Goal: Task Accomplishment & Management: Manage account settings

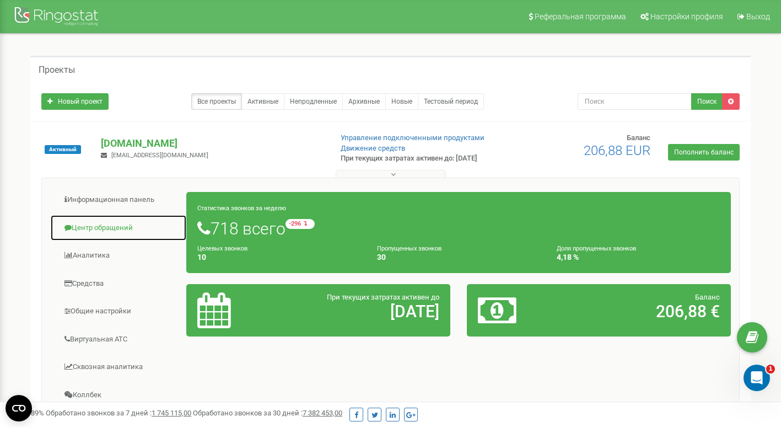
click at [120, 232] on link "Центр обращений" at bounding box center [118, 227] width 137 height 27
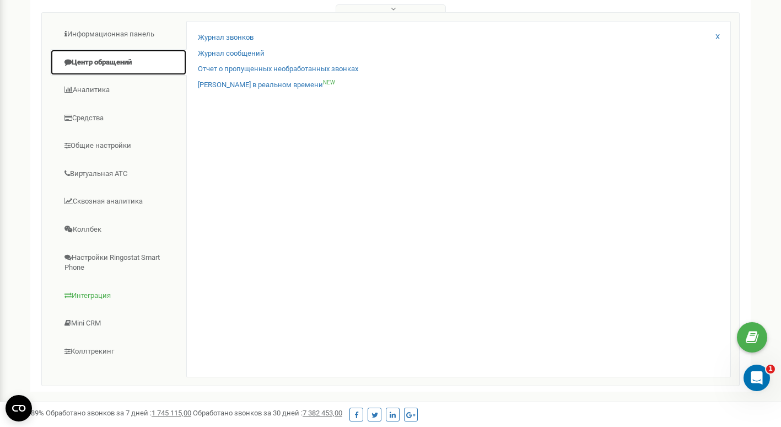
scroll to position [110, 0]
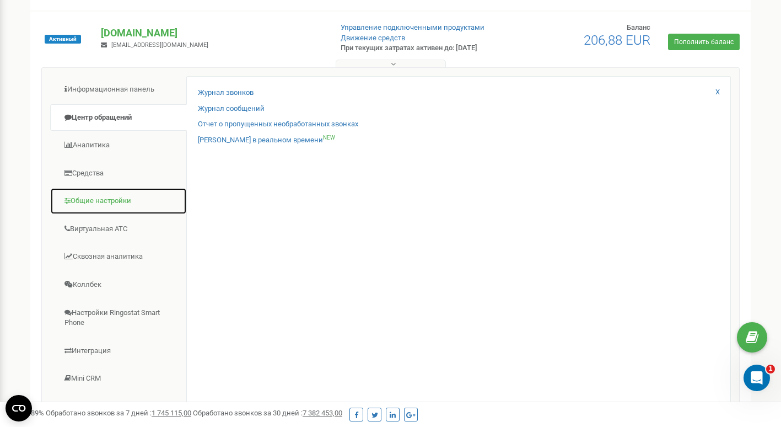
click at [111, 202] on link "Общие настройки" at bounding box center [118, 200] width 137 height 27
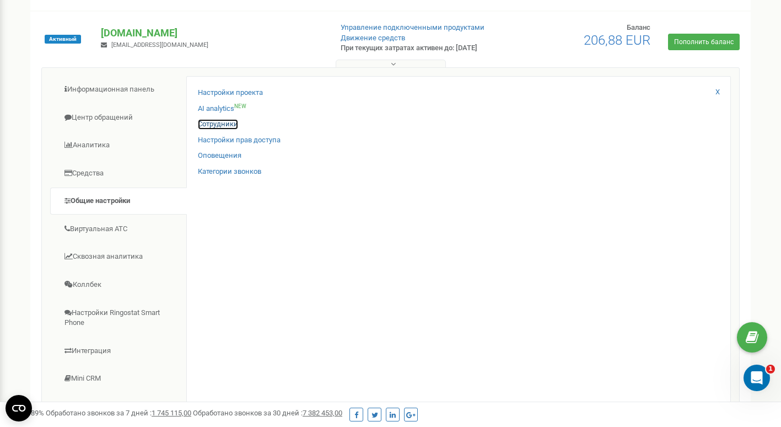
click at [219, 122] on link "Сотрудники" at bounding box center [218, 124] width 40 height 10
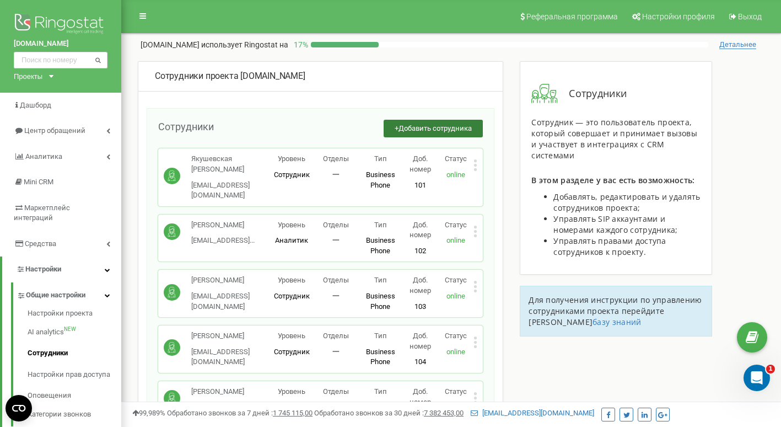
click at [432, 129] on span "Добавить сотрудника" at bounding box center [435, 128] width 73 height 8
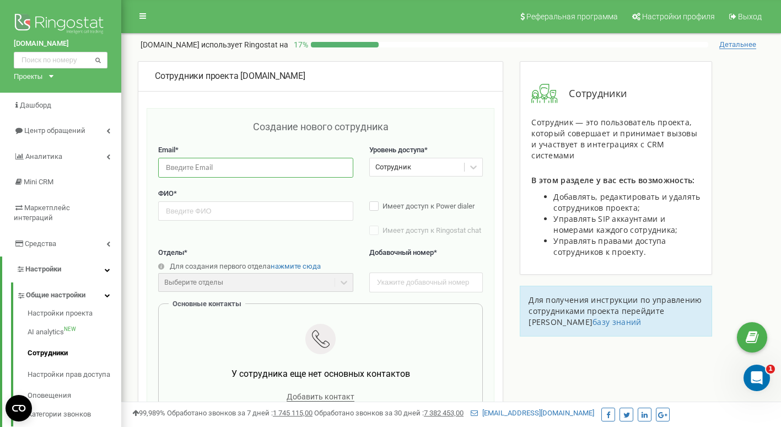
click at [248, 167] on input "email" at bounding box center [255, 167] width 195 height 19
paste input "sagundiana5@gmail.com"
drag, startPoint x: 191, startPoint y: 168, endPoint x: 40, endPoint y: 168, distance: 150.5
type input "sagundiana5@gmail.com"
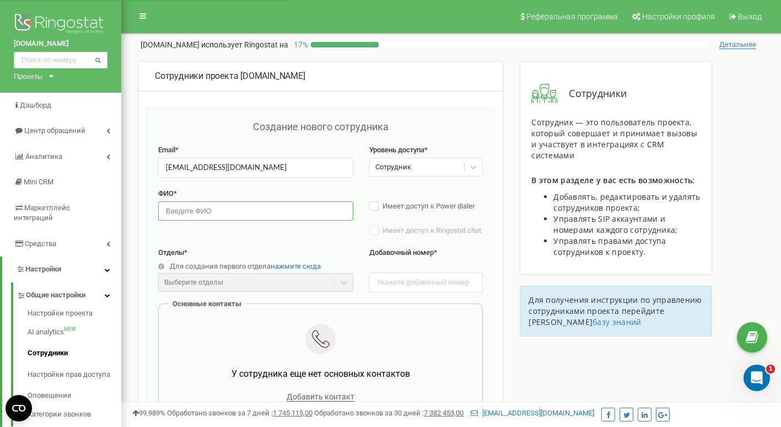
click at [204, 207] on input "text" at bounding box center [255, 210] width 195 height 19
type input "Ы"
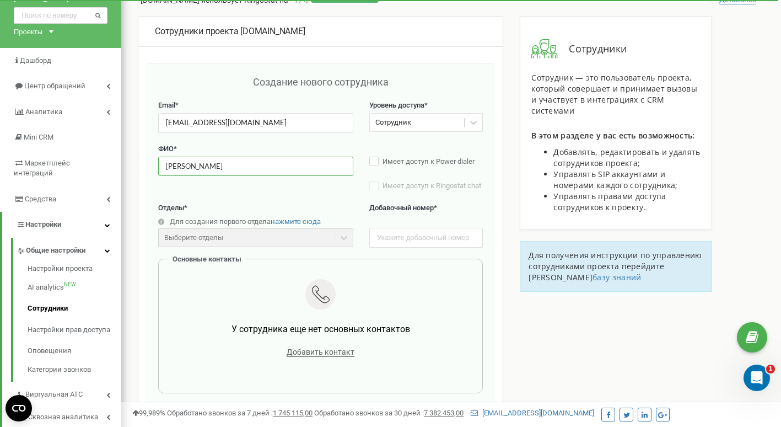
scroll to position [110, 0]
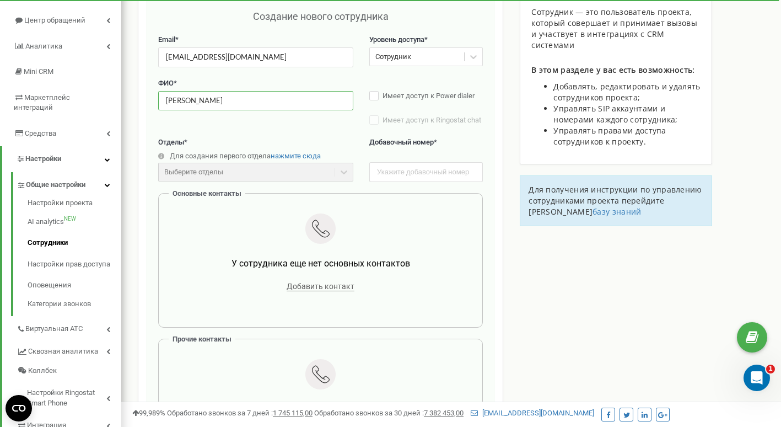
type input "Diana"
click at [545, 265] on div "Сотрудники проекта simple-cestina.com Создание нового сотрудника Email * sagund…" at bounding box center [451, 380] width 643 height 858
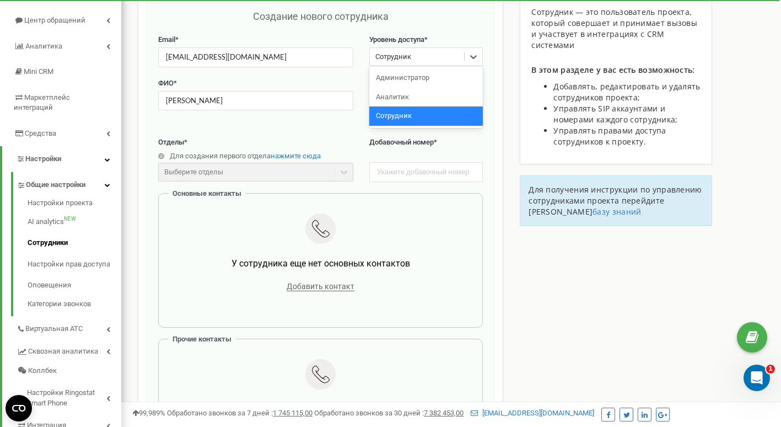
click at [462, 56] on div "Сотрудник" at bounding box center [417, 57] width 94 height 17
click at [470, 56] on icon at bounding box center [473, 56] width 11 height 11
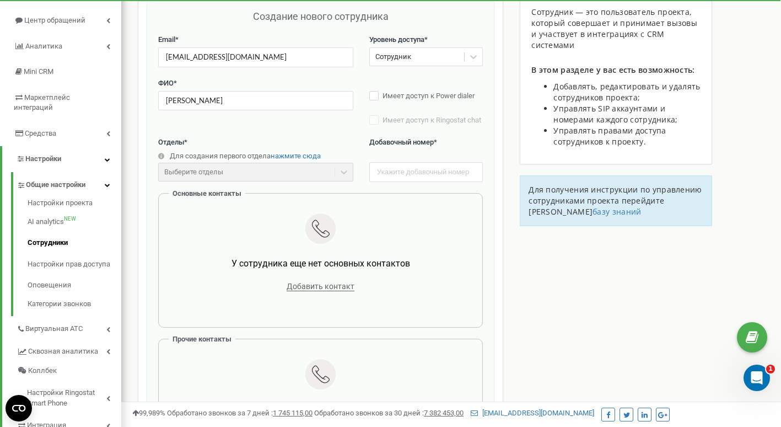
click at [533, 267] on div "Сотрудники проекта simple-cestina.com Создание нового сотрудника Email * sagund…" at bounding box center [451, 380] width 643 height 858
click at [340, 289] on span "Добавить контакт" at bounding box center [321, 286] width 68 height 9
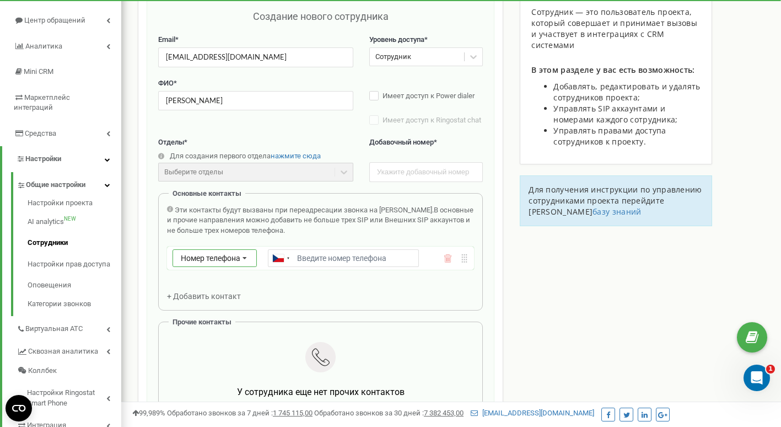
click at [245, 261] on icon at bounding box center [244, 259] width 21 height 18
click at [226, 287] on div "SIP" at bounding box center [214, 290] width 83 height 16
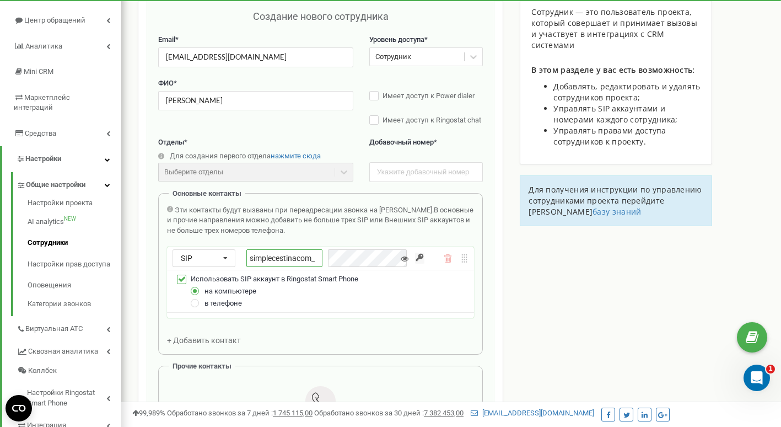
click at [321, 260] on input "simplecestinacom_" at bounding box center [284, 258] width 76 height 18
type input "simplecestinacom_11"
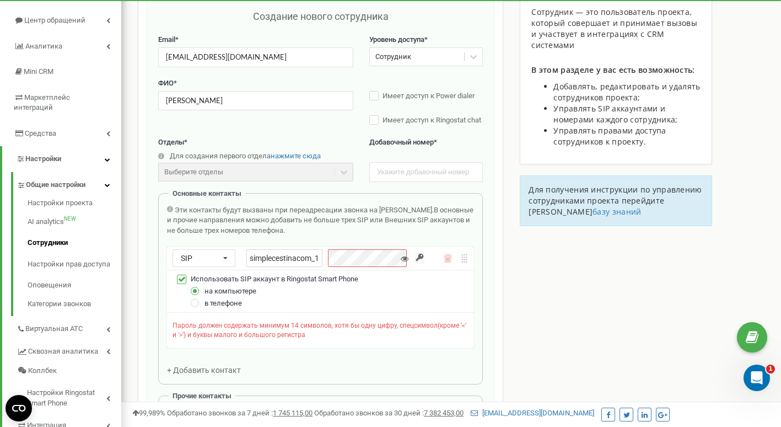
click at [533, 302] on div "Сотрудники проекта simple-cestina.com Создание нового сотрудника Email * sagund…" at bounding box center [451, 408] width 643 height 915
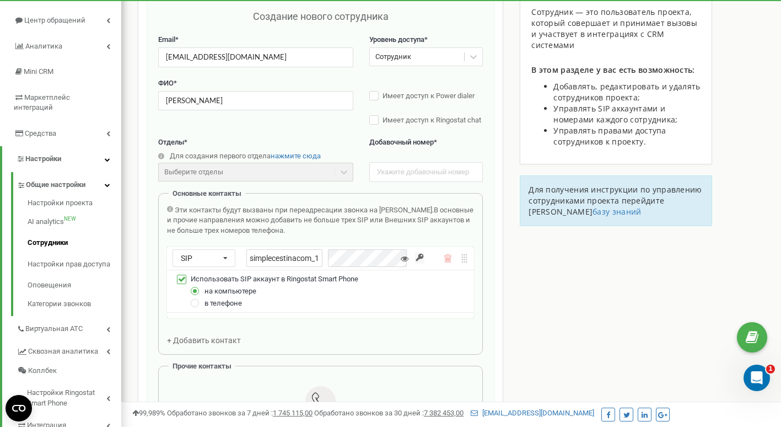
click at [420, 258] on input "button" at bounding box center [419, 258] width 9 height 11
click at [519, 294] on div "Сотрудники проекта simple-cestina.com Создание нового сотрудника Email * sagund…" at bounding box center [451, 393] width 643 height 885
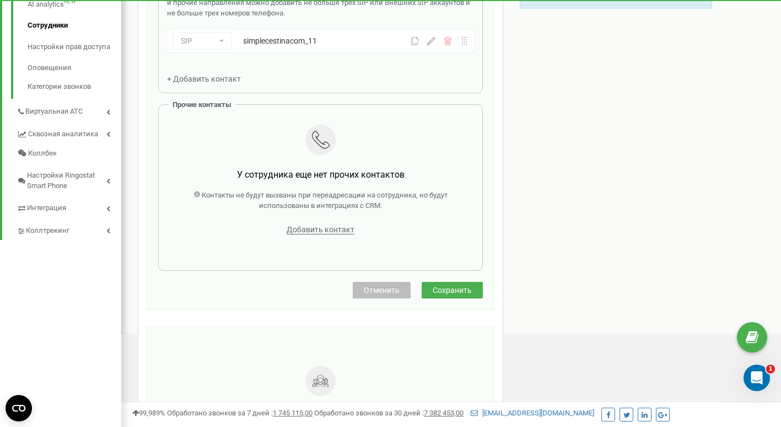
scroll to position [331, 0]
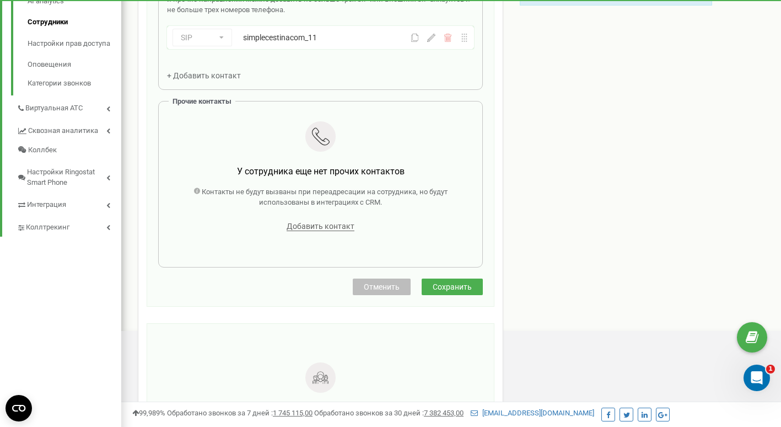
click at [457, 288] on span "Сохранить" at bounding box center [452, 286] width 39 height 9
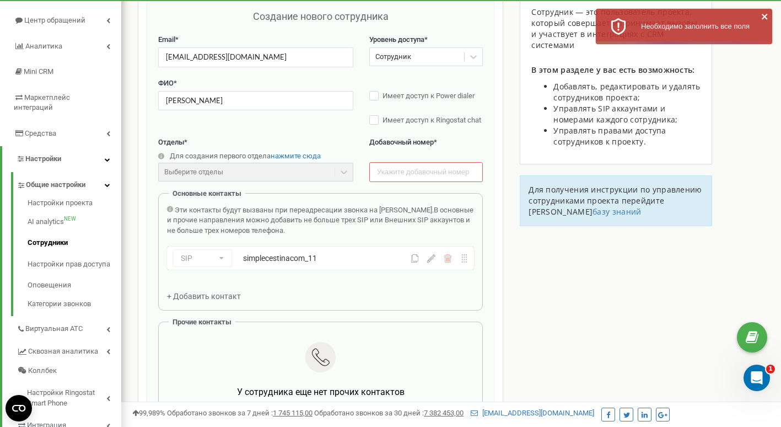
scroll to position [110, 0]
click at [437, 170] on input "text" at bounding box center [426, 171] width 114 height 19
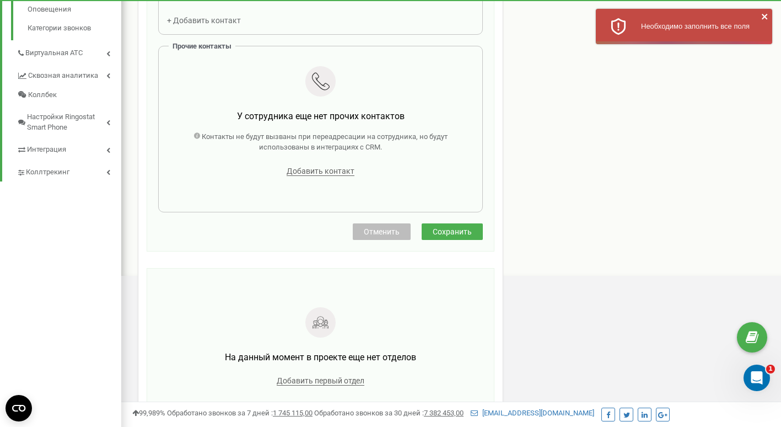
type input "111"
click at [456, 233] on span "Сохранить" at bounding box center [452, 231] width 39 height 9
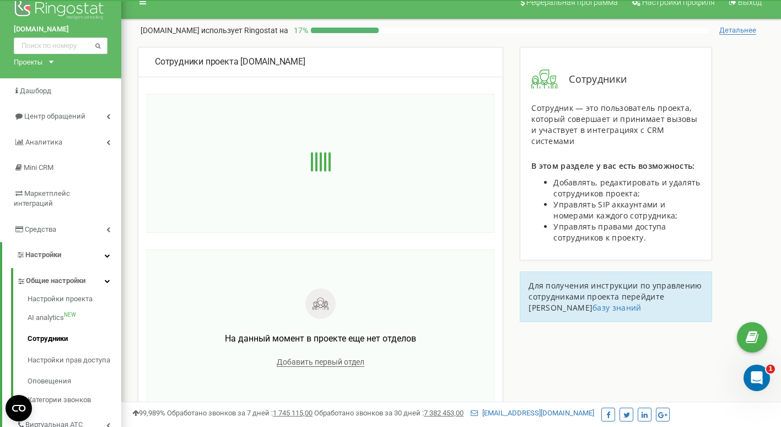
scroll to position [0, 0]
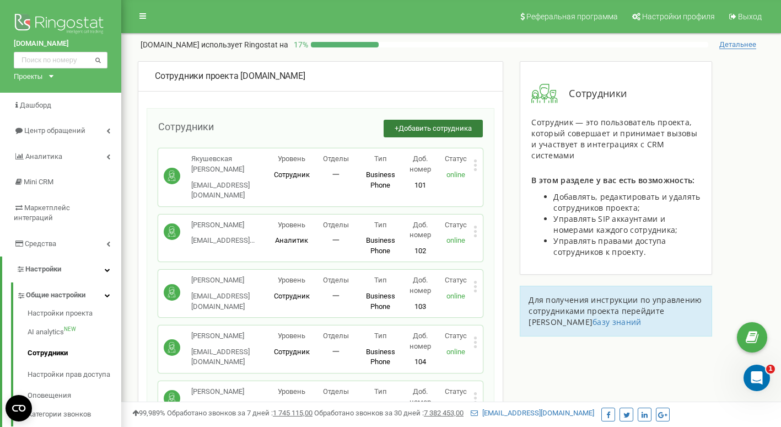
click at [441, 130] on span "Добавить сотрудника" at bounding box center [435, 128] width 73 height 8
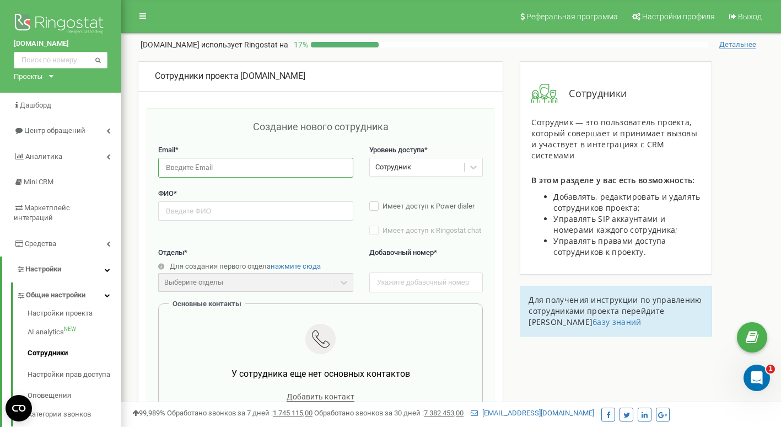
click at [230, 169] on input "email" at bounding box center [255, 167] width 195 height 19
type input "Ь"
type input "M"
paste input "mariia.hatinova@gmail.com"
type input "mariia.hatinova@gmail.com"
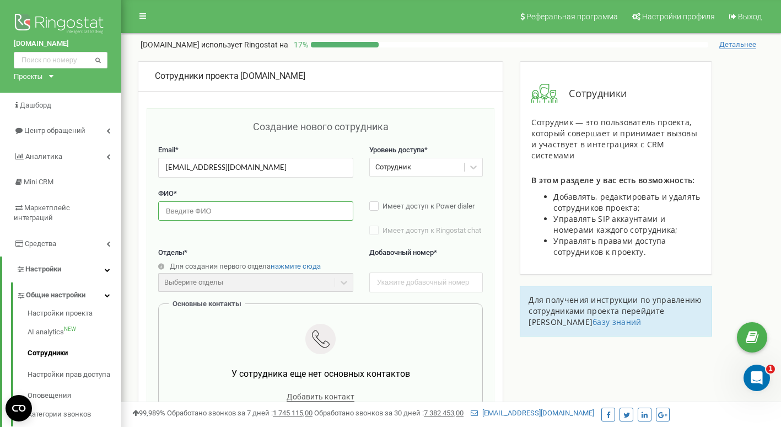
click at [192, 213] on input "text" at bounding box center [255, 210] width 195 height 19
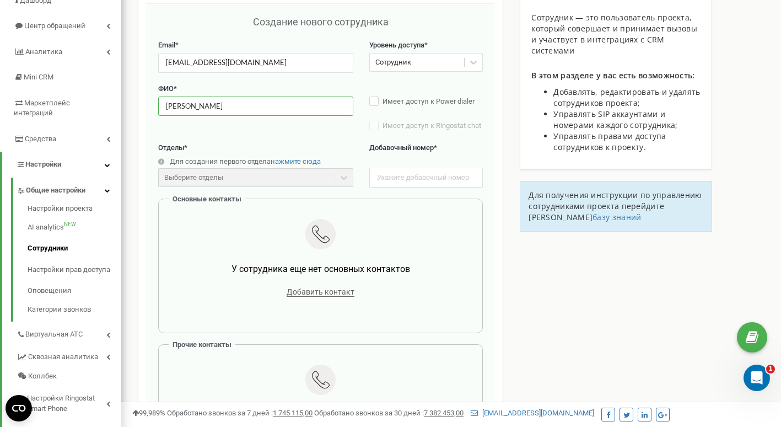
scroll to position [110, 0]
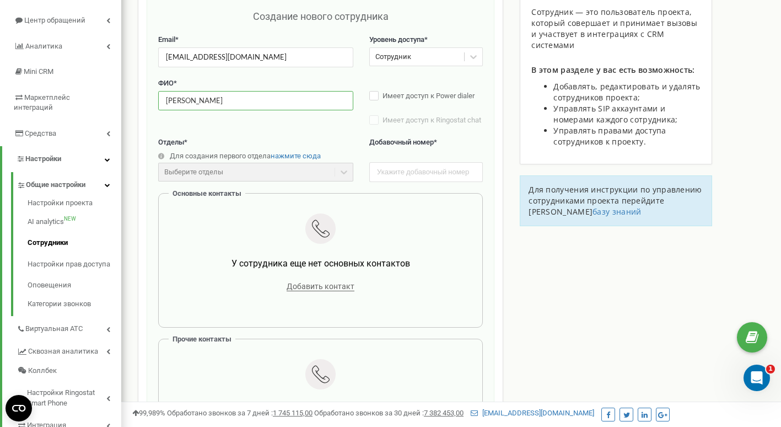
type input "Maria"
click at [538, 281] on div "Сотрудники проекта simple-cestina.com Создание нового сотрудника Email * mariia…" at bounding box center [451, 380] width 643 height 858
click at [332, 289] on span "Добавить контакт" at bounding box center [321, 286] width 68 height 9
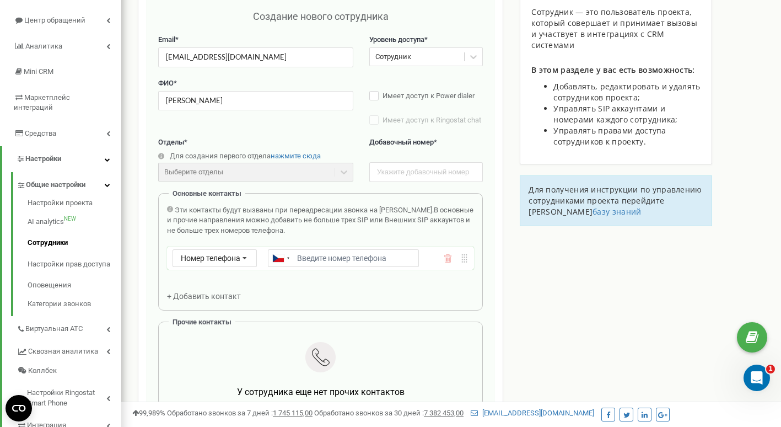
click at [371, 259] on input "Email *" at bounding box center [343, 258] width 151 height 18
click at [249, 261] on icon at bounding box center [244, 259] width 21 height 18
click at [221, 296] on div "SIP" at bounding box center [214, 290] width 83 height 16
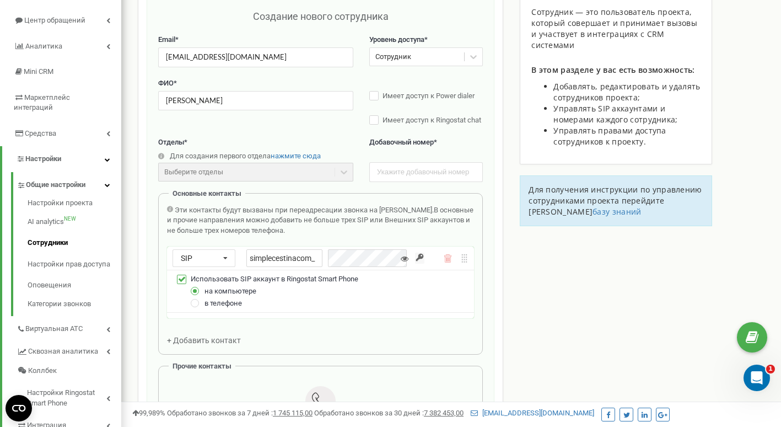
click at [553, 307] on div "Сотрудники проекта simple-cestina.com Создание нового сотрудника Email * mariia…" at bounding box center [451, 393] width 643 height 885
click at [323, 259] on input "simplecestinacom_" at bounding box center [284, 258] width 76 height 18
type input "simplecestinacom_12"
click at [413, 258] on div "simplecestinacom_12" at bounding box center [335, 258] width 178 height 18
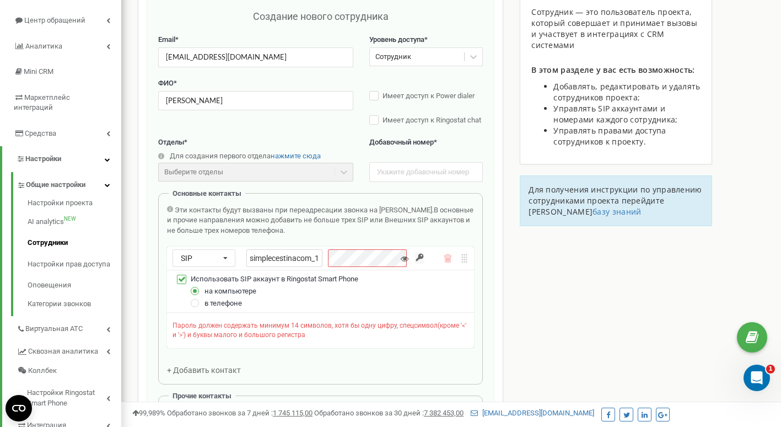
click at [405, 261] on icon at bounding box center [405, 259] width 8 height 8
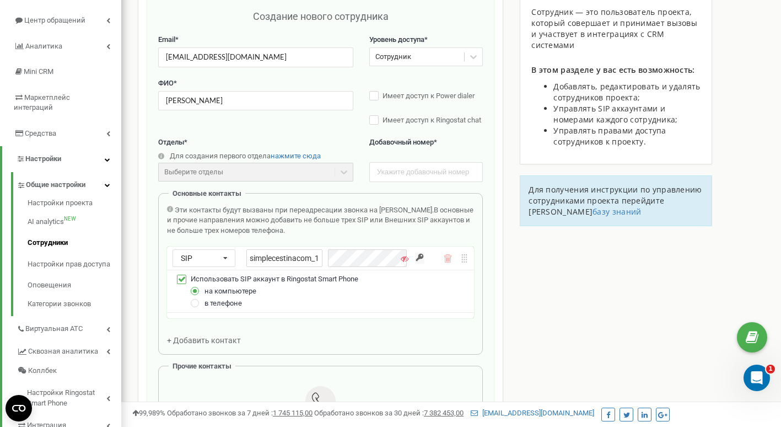
click at [405, 260] on icon at bounding box center [405, 259] width 8 height 8
click at [427, 259] on div "SIP Номер телефона SIP Внешний SIP simplecestinacom_12" at bounding box center [320, 257] width 307 height 23
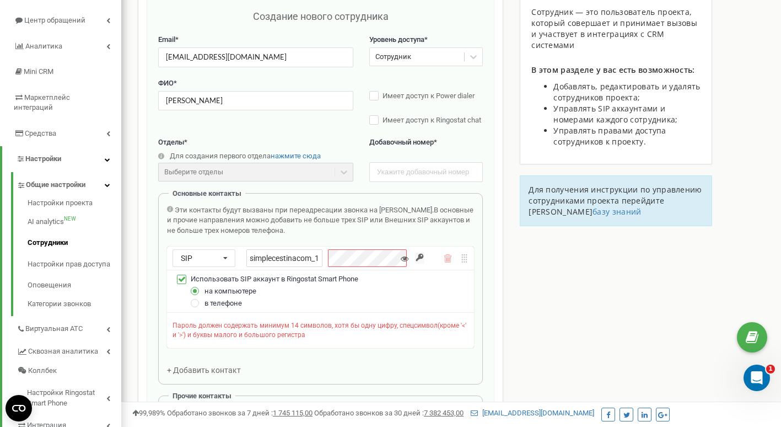
click at [421, 259] on input "button" at bounding box center [419, 258] width 9 height 11
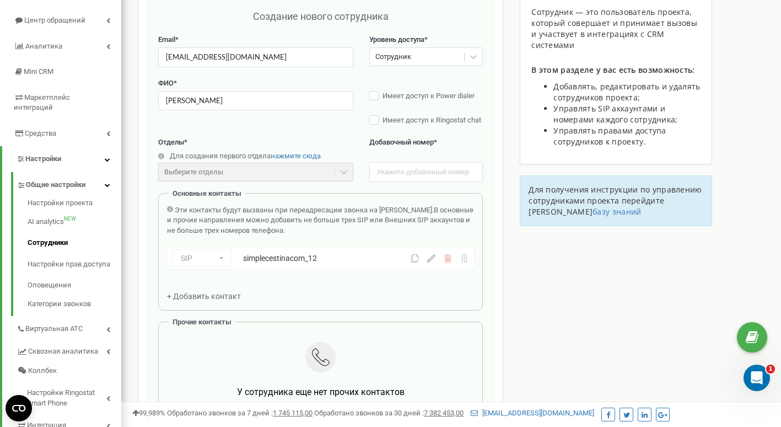
click at [509, 274] on div "Сотрудники проекта simple-cestina.com Создание нового сотрудника Email * mariia…" at bounding box center [451, 371] width 643 height 841
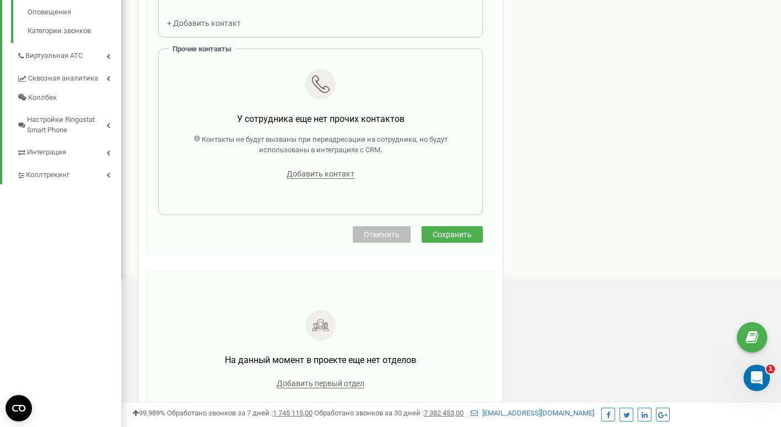
scroll to position [386, 0]
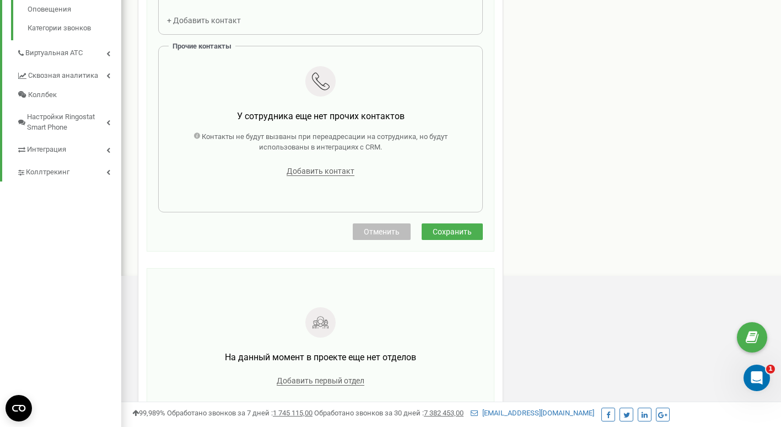
click at [459, 237] on button "Сохранить" at bounding box center [452, 231] width 61 height 17
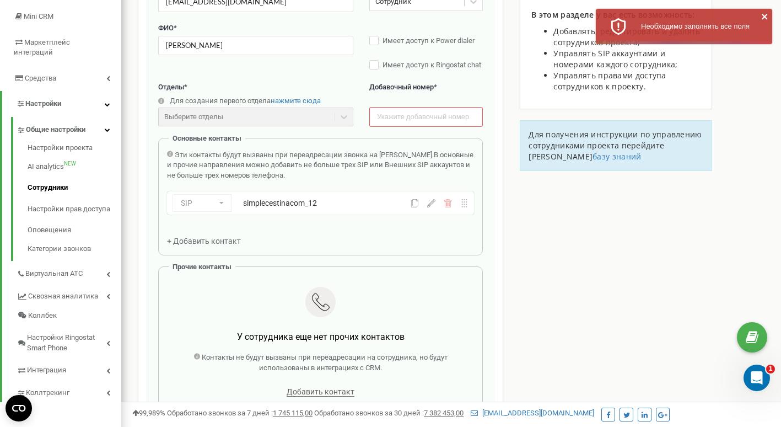
scroll to position [0, 0]
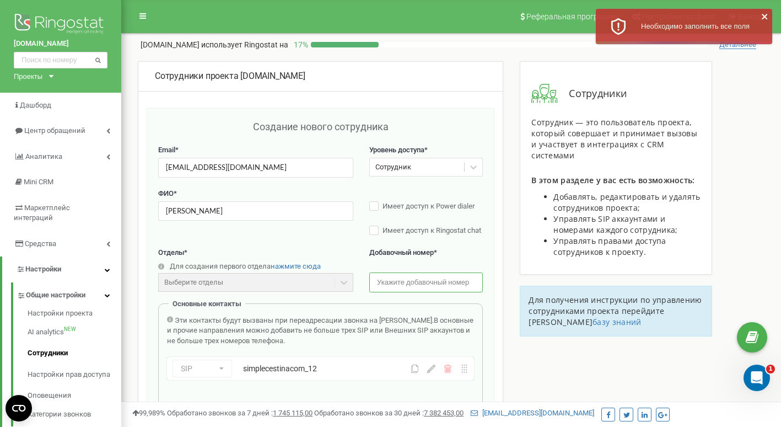
click at [403, 281] on input "text" at bounding box center [426, 281] width 114 height 19
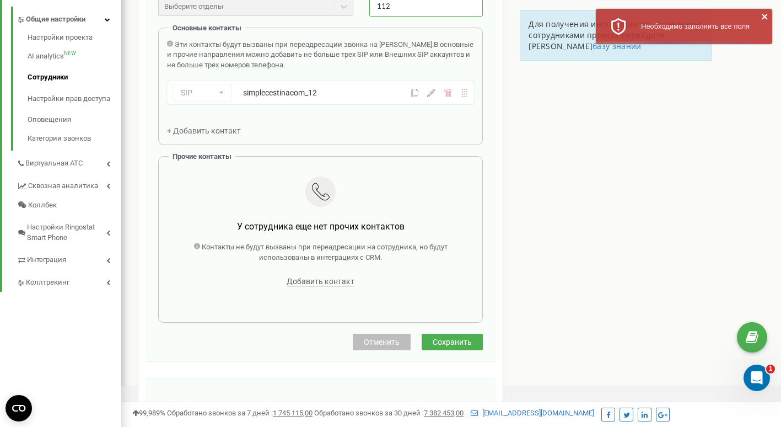
type input "112"
click at [451, 341] on span "Сохранить" at bounding box center [452, 341] width 39 height 9
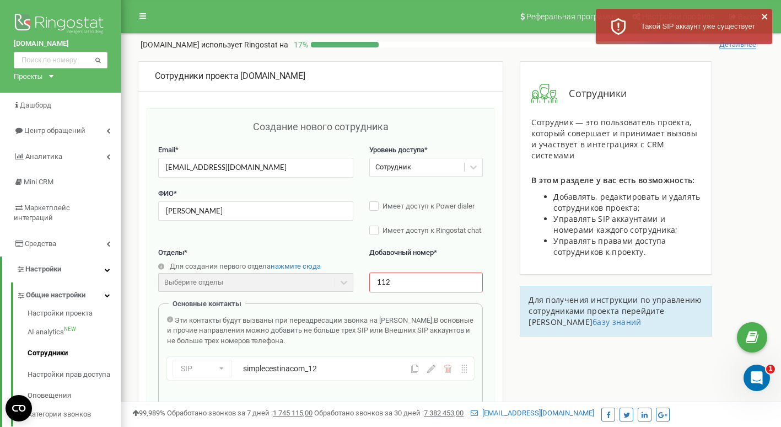
click at [434, 373] on button at bounding box center [431, 368] width 8 height 8
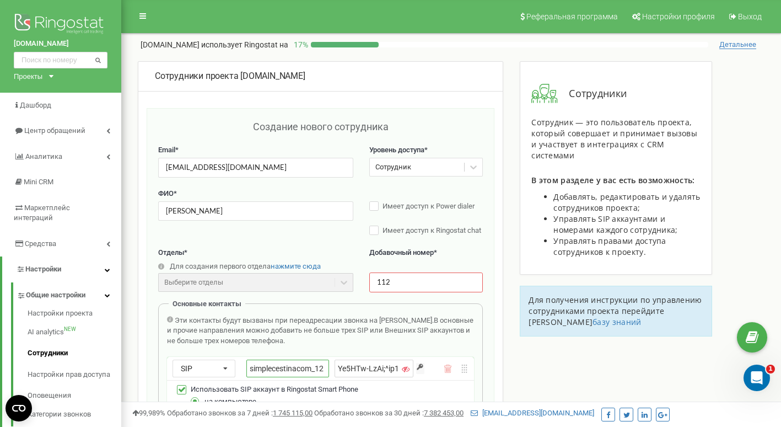
click at [320, 369] on input "simplecestinacom_12" at bounding box center [287, 368] width 83 height 18
type input "simplecestinacom_22"
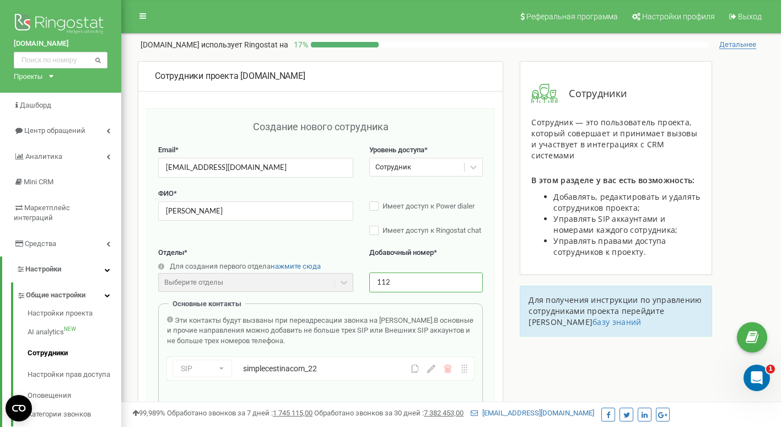
drag, startPoint x: 414, startPoint y: 280, endPoint x: 304, endPoint y: 280, distance: 109.7
click at [318, 278] on div "Отделы * Для создания первого отдела нажмите сюда Выберите отделы Отделы еще не…" at bounding box center [320, 276] width 325 height 56
drag, startPoint x: 421, startPoint y: 285, endPoint x: 334, endPoint y: 280, distance: 86.7
click at [334, 280] on div "Отделы * Для создания первого отдела нажмите сюда Выберите отделы Отделы еще не…" at bounding box center [320, 276] width 325 height 56
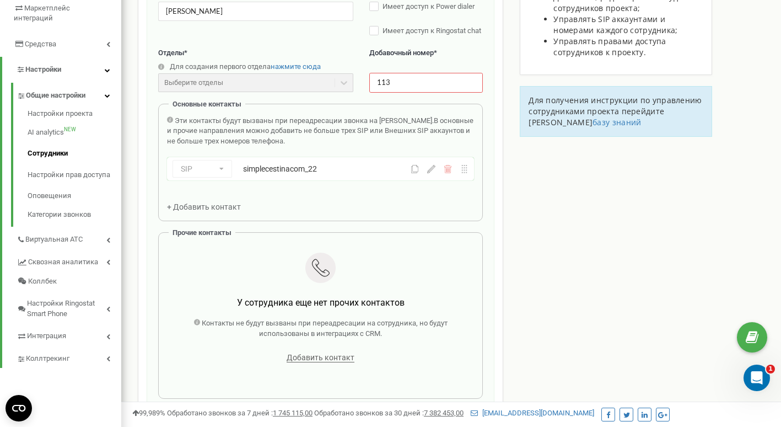
scroll to position [221, 0]
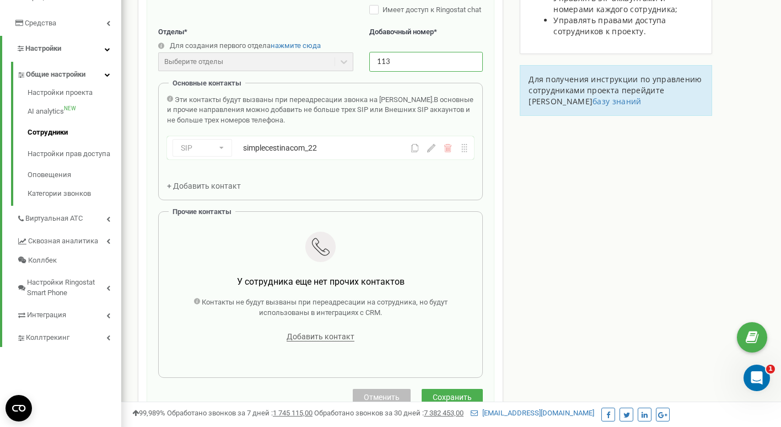
drag, startPoint x: 412, startPoint y: 62, endPoint x: 339, endPoint y: 60, distance: 72.8
click at [339, 60] on div "Отделы * Для создания первого отдела нажмите сюда Выберите отделы Отделы еще не…" at bounding box center [320, 55] width 325 height 56
click at [324, 53] on div "Отделы * Для создания первого отдела нажмите сюда Выберите отделы Отделы еще не…" at bounding box center [320, 55] width 325 height 56
click at [563, 197] on div "Сотрудники проекта simple-cestina.com Создание нового сотрудника Email * mariia…" at bounding box center [451, 261] width 643 height 841
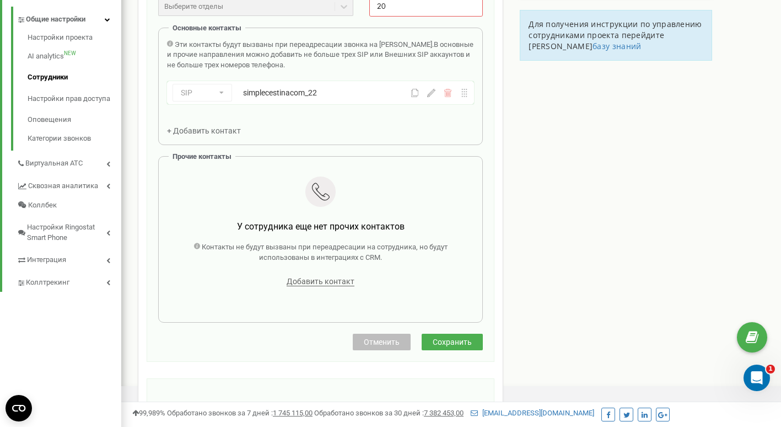
scroll to position [110, 0]
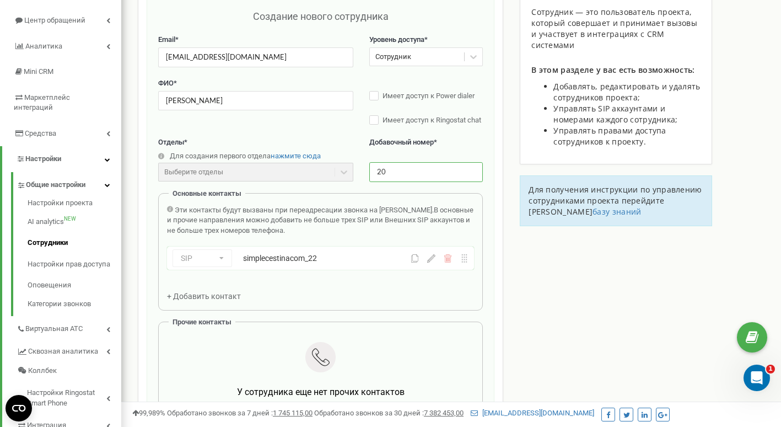
drag, startPoint x: 400, startPoint y: 174, endPoint x: 334, endPoint y: 173, distance: 66.2
click at [332, 173] on div "Отделы * Для создания первого отдела нажмите сюда Выберите отделы Отделы еще не…" at bounding box center [320, 165] width 325 height 56
type input "115"
click at [536, 238] on div "Сотрудники проекта simple-cestina.com Создание нового сотрудника Email * mariia…" at bounding box center [451, 371] width 643 height 841
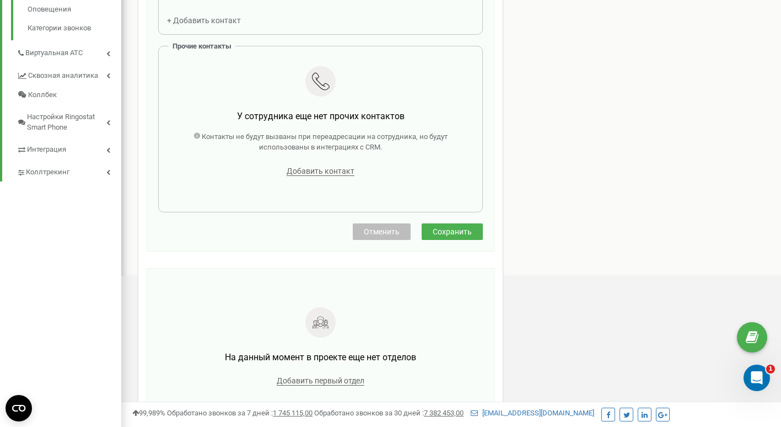
click at [447, 232] on span "Сохранить" at bounding box center [452, 231] width 39 height 9
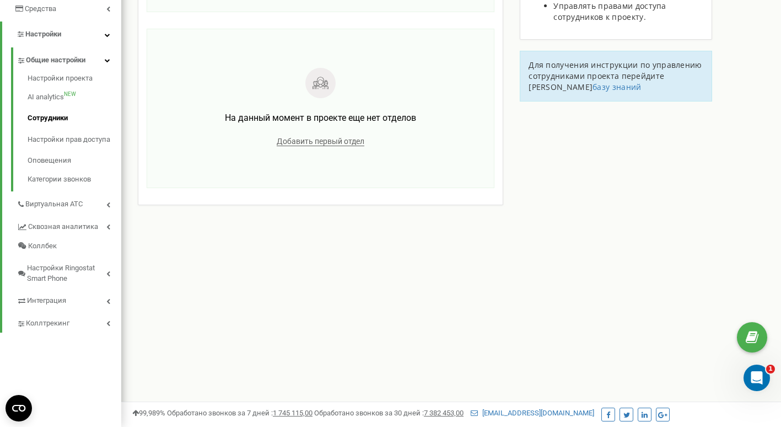
scroll to position [14, 0]
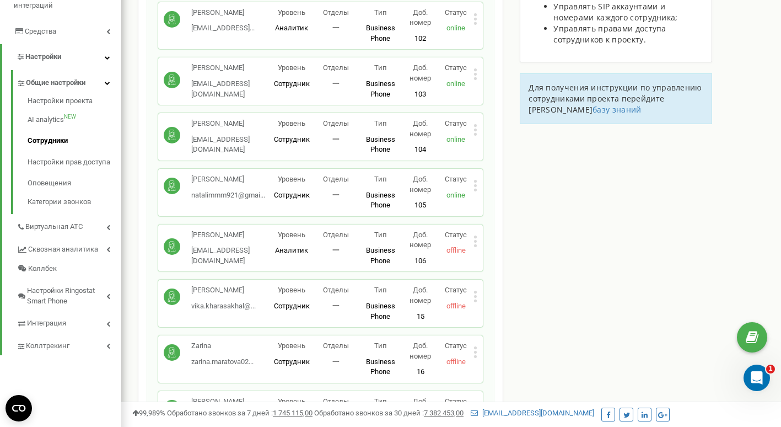
scroll to position [165, 0]
